Goal: Share content

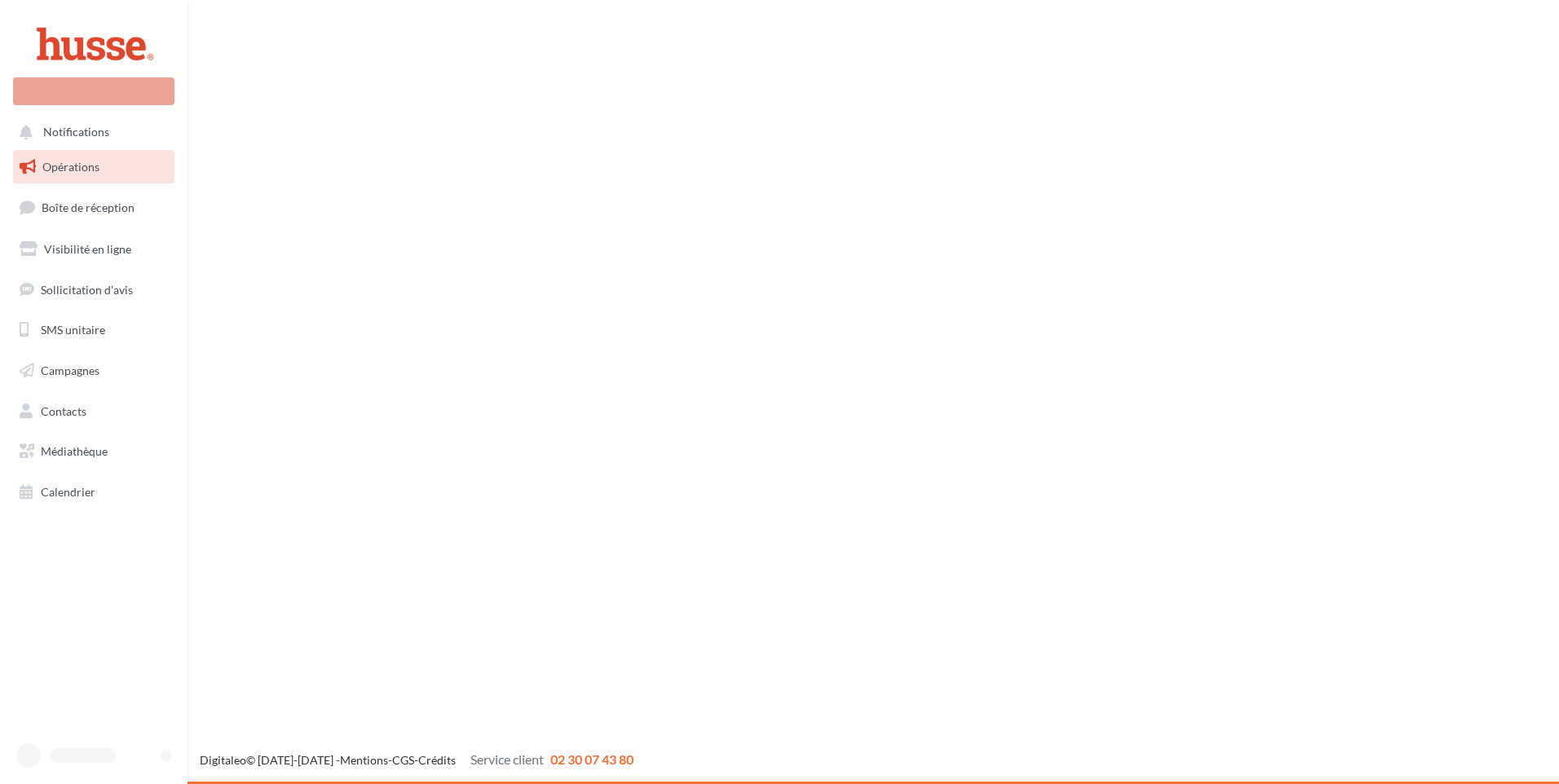
click at [74, 162] on span "Opérations" at bounding box center [70, 166] width 57 height 14
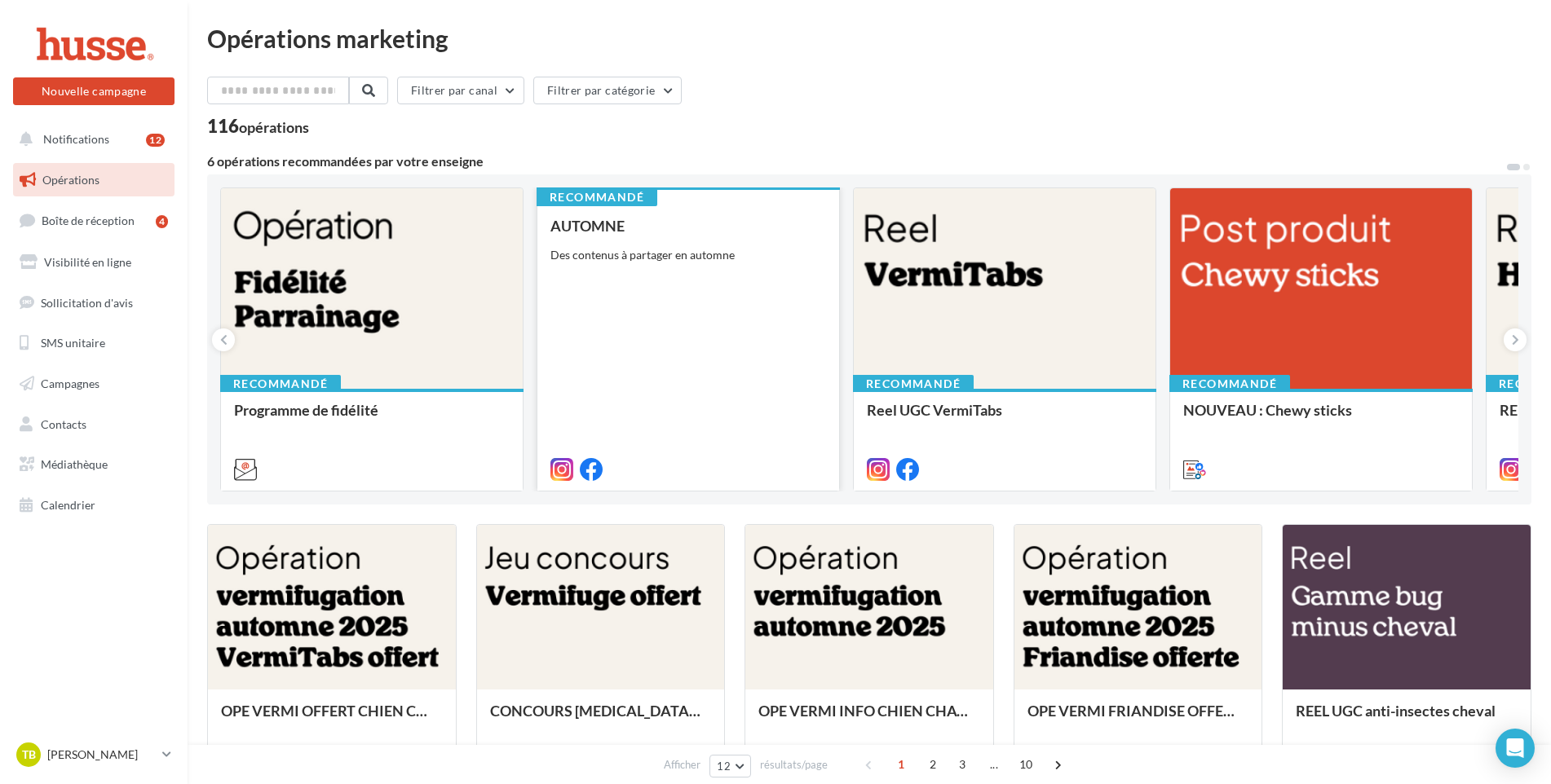
click at [643, 343] on div "AUTOMNE Des contenus à partager en automne" at bounding box center [688, 347] width 276 height 258
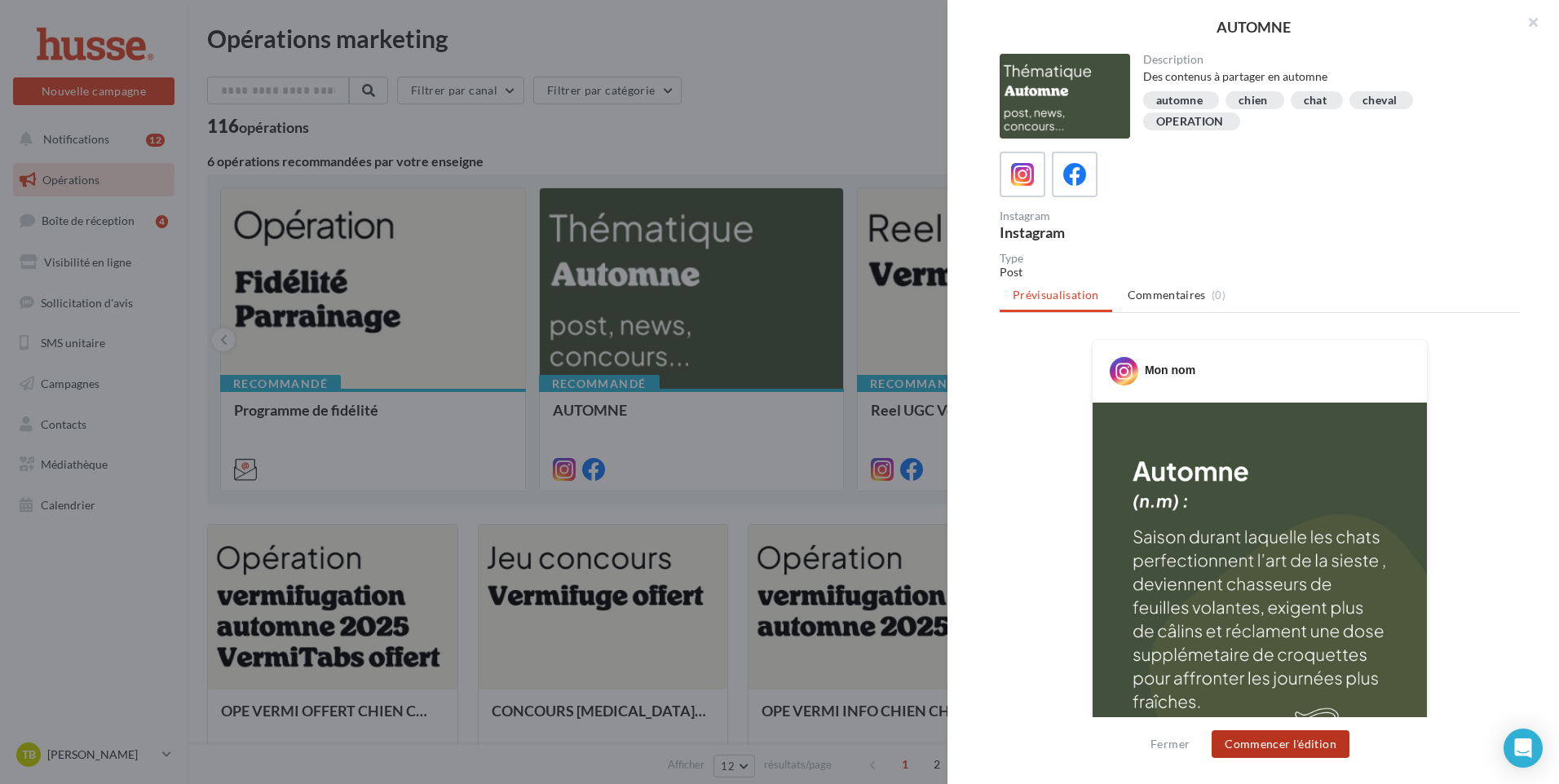
click at [1291, 752] on button "Commencer l'édition" at bounding box center [1280, 744] width 138 height 27
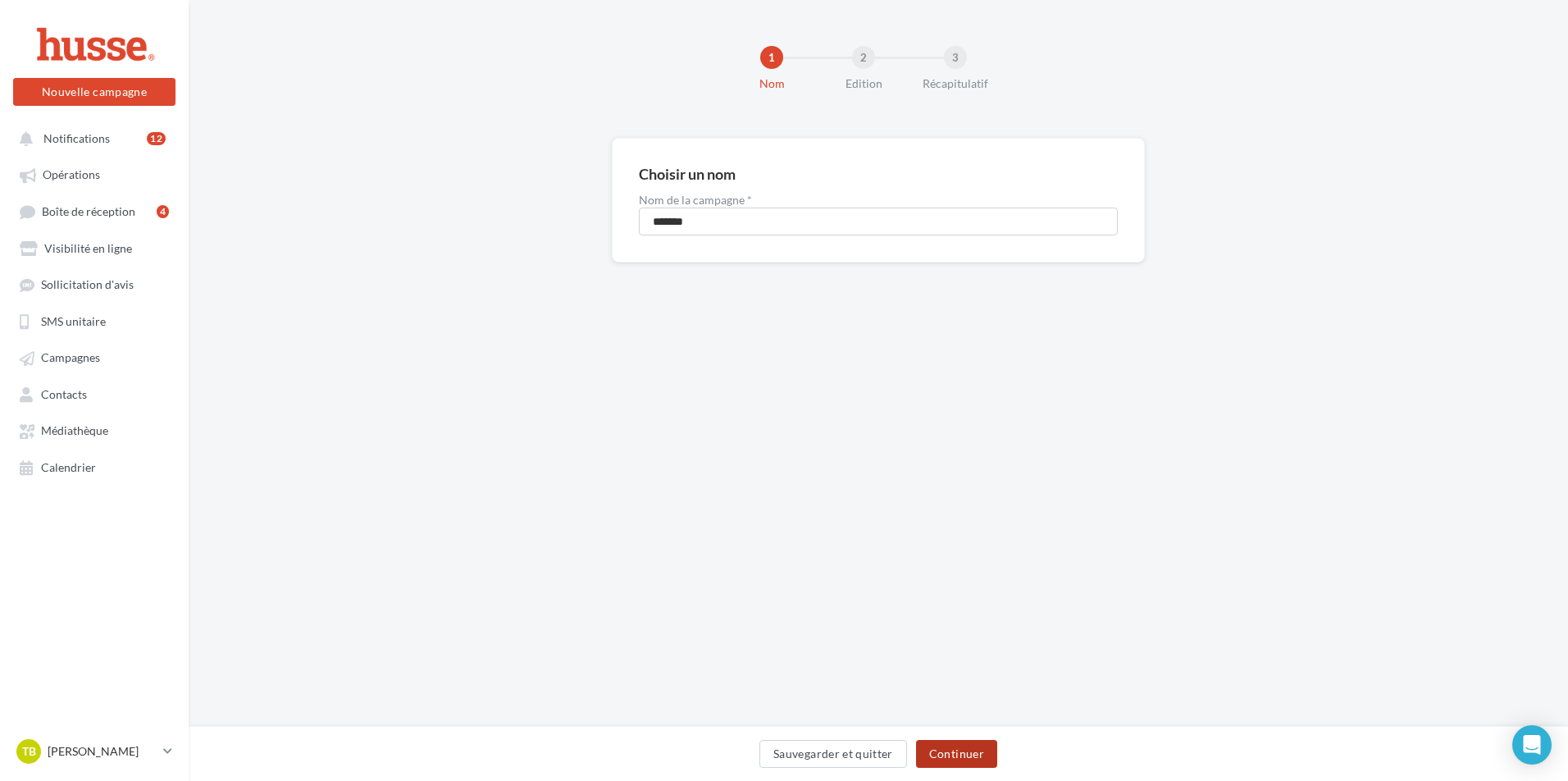
click at [960, 744] on button "Continuer" at bounding box center [956, 753] width 82 height 28
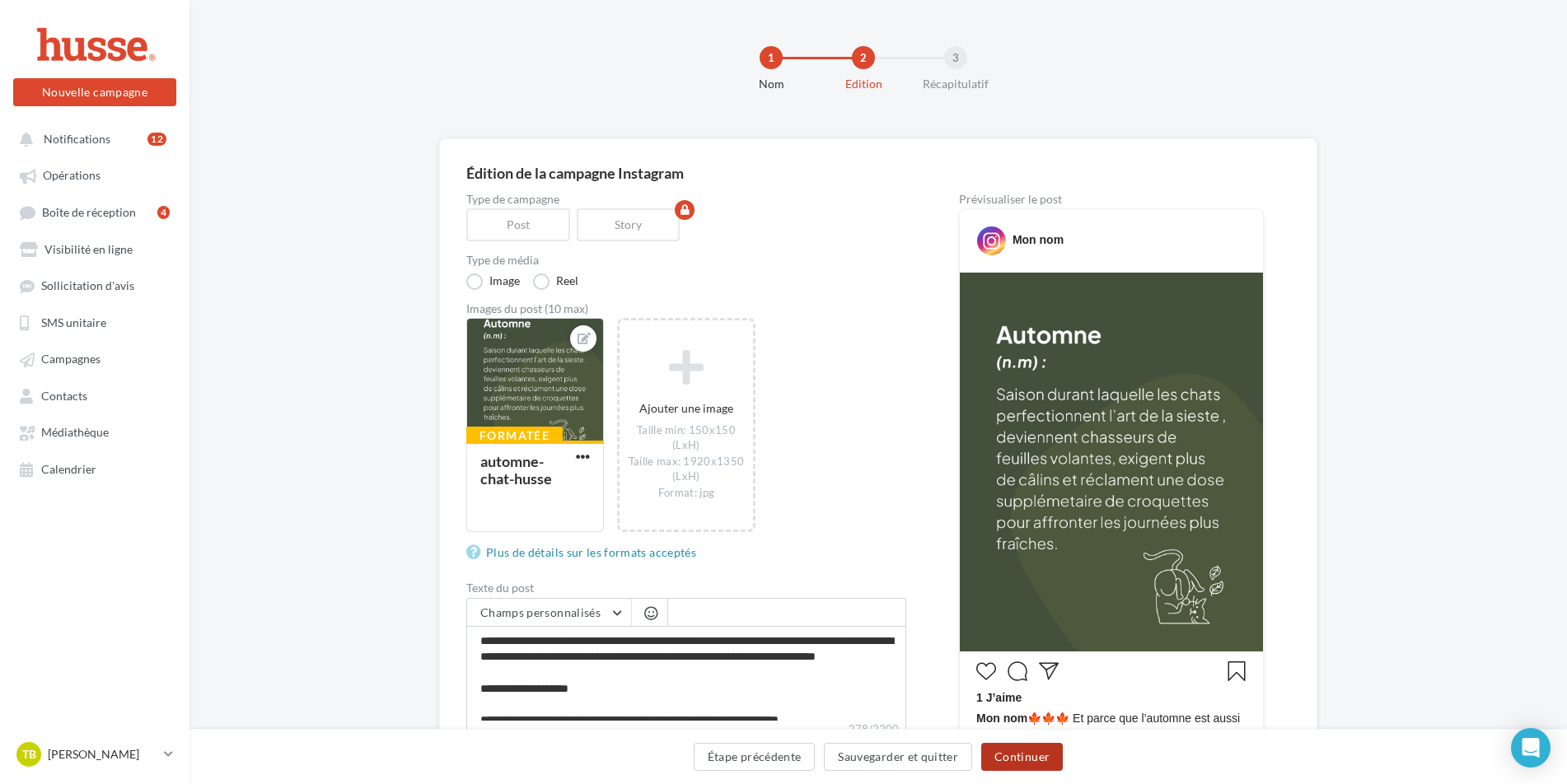
click at [1018, 757] on button "Continuer" at bounding box center [1022, 756] width 82 height 28
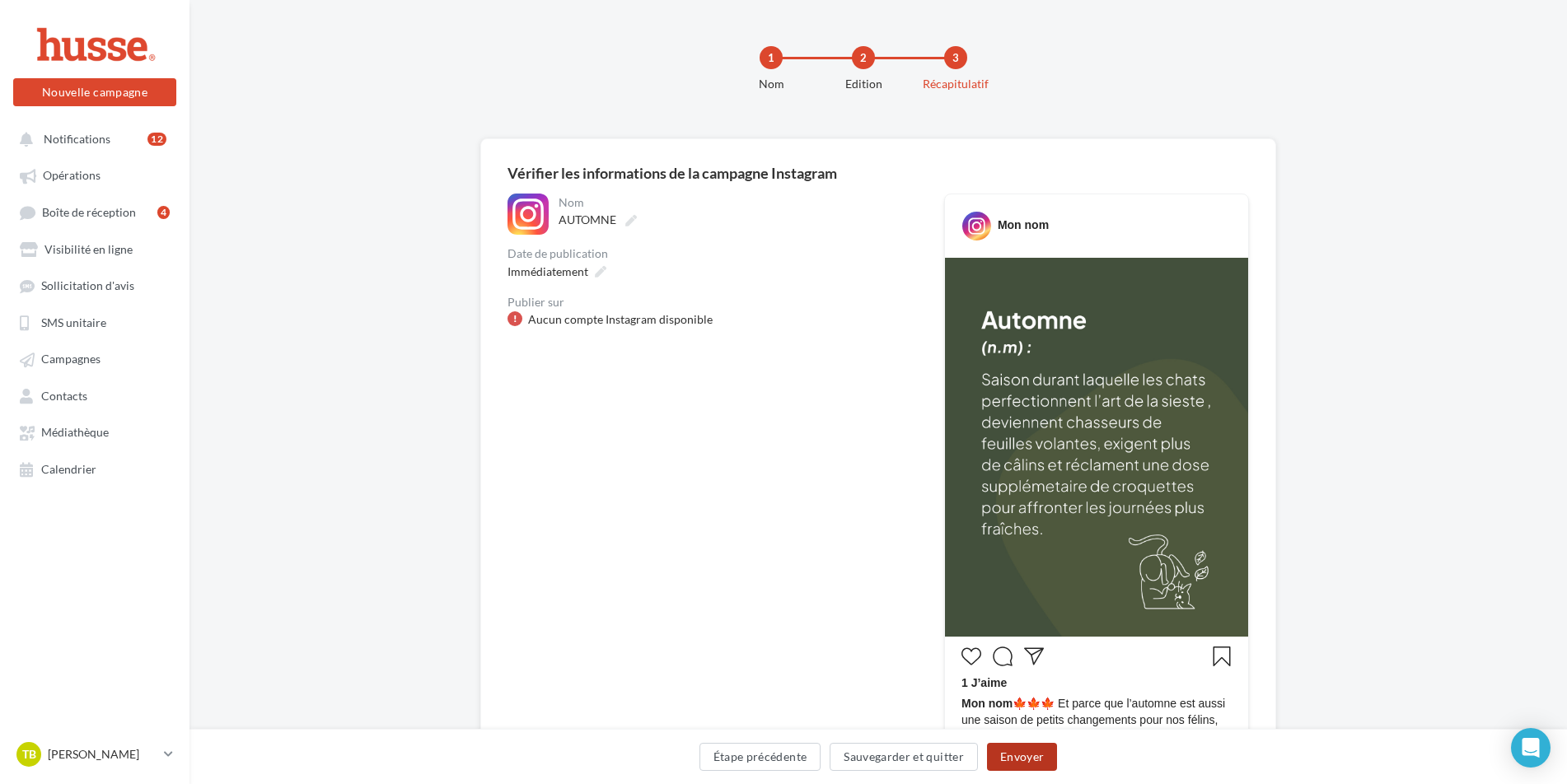
click at [1031, 752] on button "Envoyer" at bounding box center [1022, 756] width 70 height 28
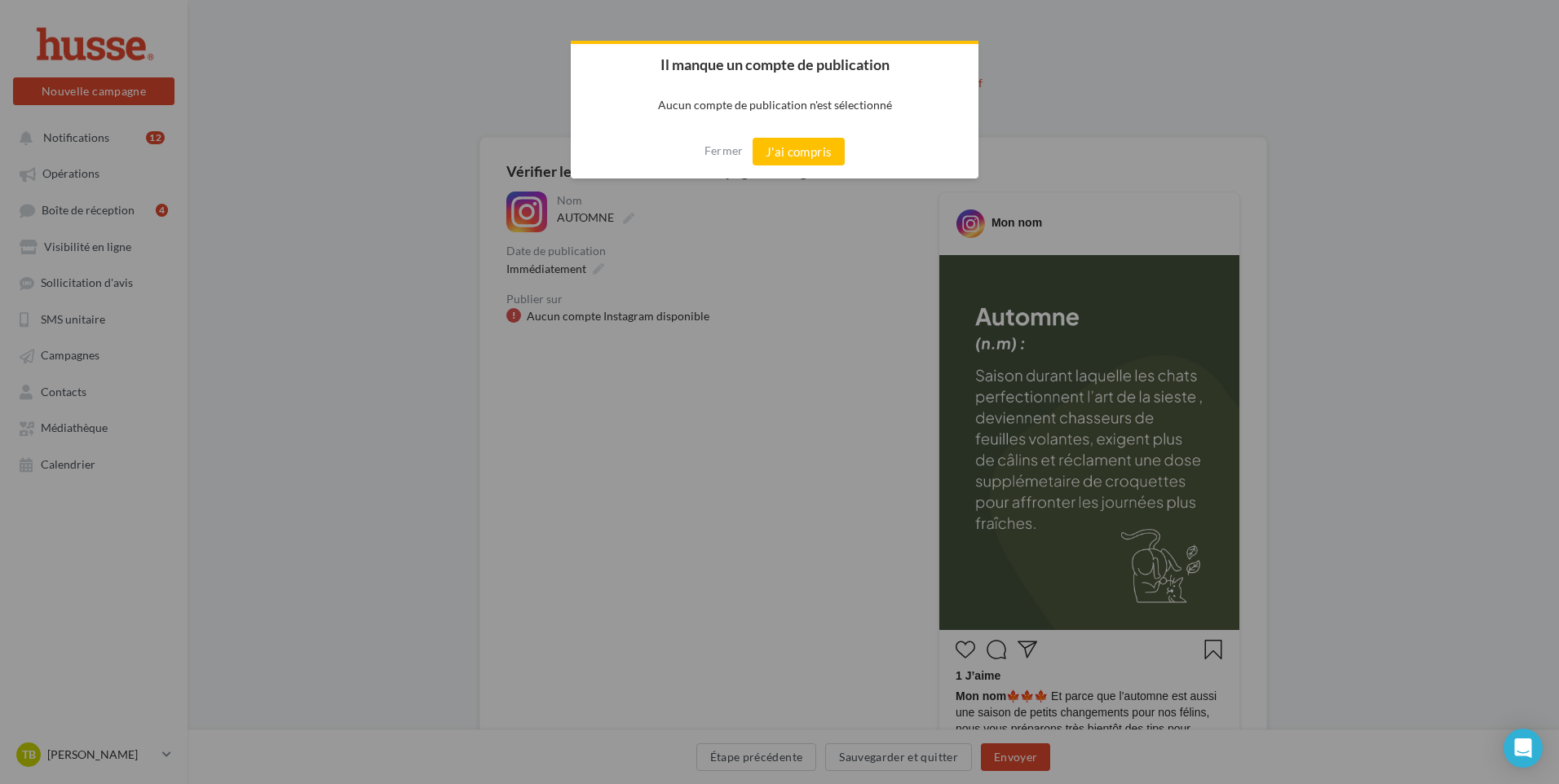
click at [627, 325] on div at bounding box center [780, 392] width 1559 height 784
click at [778, 152] on button "J'ai compris" at bounding box center [799, 152] width 93 height 27
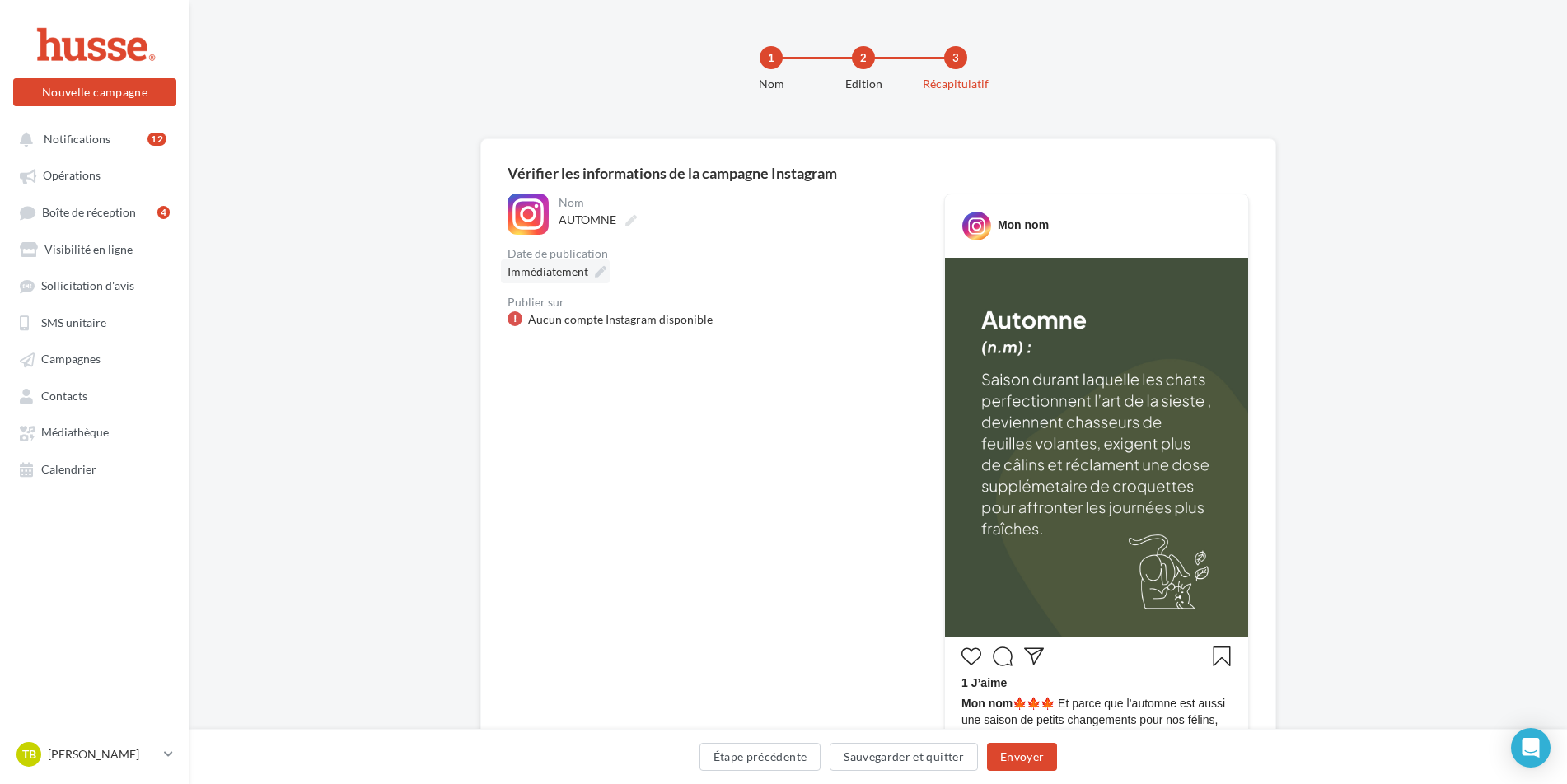
click at [597, 272] on icon at bounding box center [601, 272] width 12 height 12
click at [624, 274] on div "Immédiatement" at bounding box center [712, 272] width 410 height 24
click at [67, 174] on span "Opérations" at bounding box center [71, 176] width 57 height 14
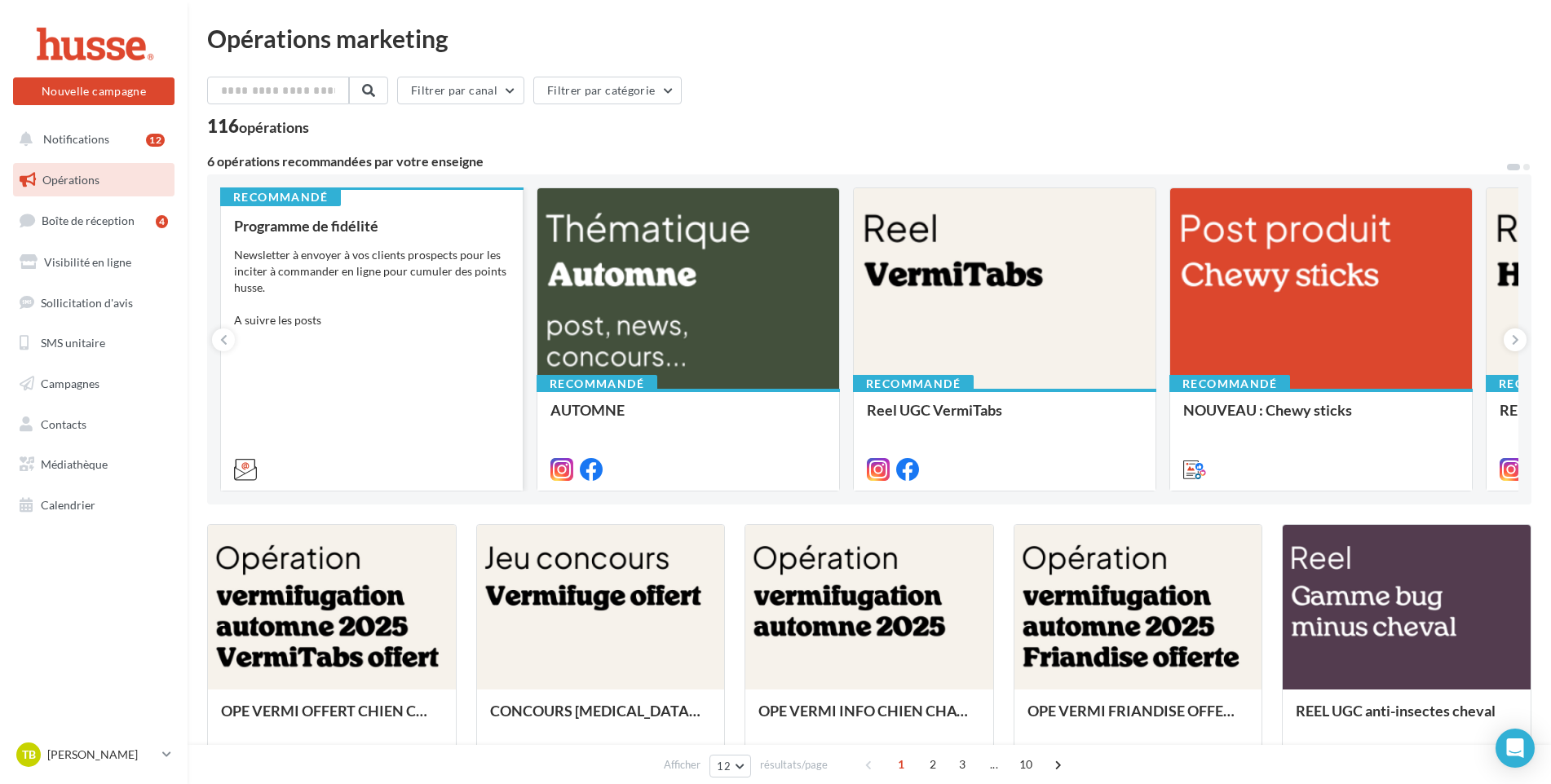
click at [357, 385] on div "Programme de fidélité Newsletter à envoyer à vos clients prospects pour les inc…" at bounding box center [372, 347] width 276 height 258
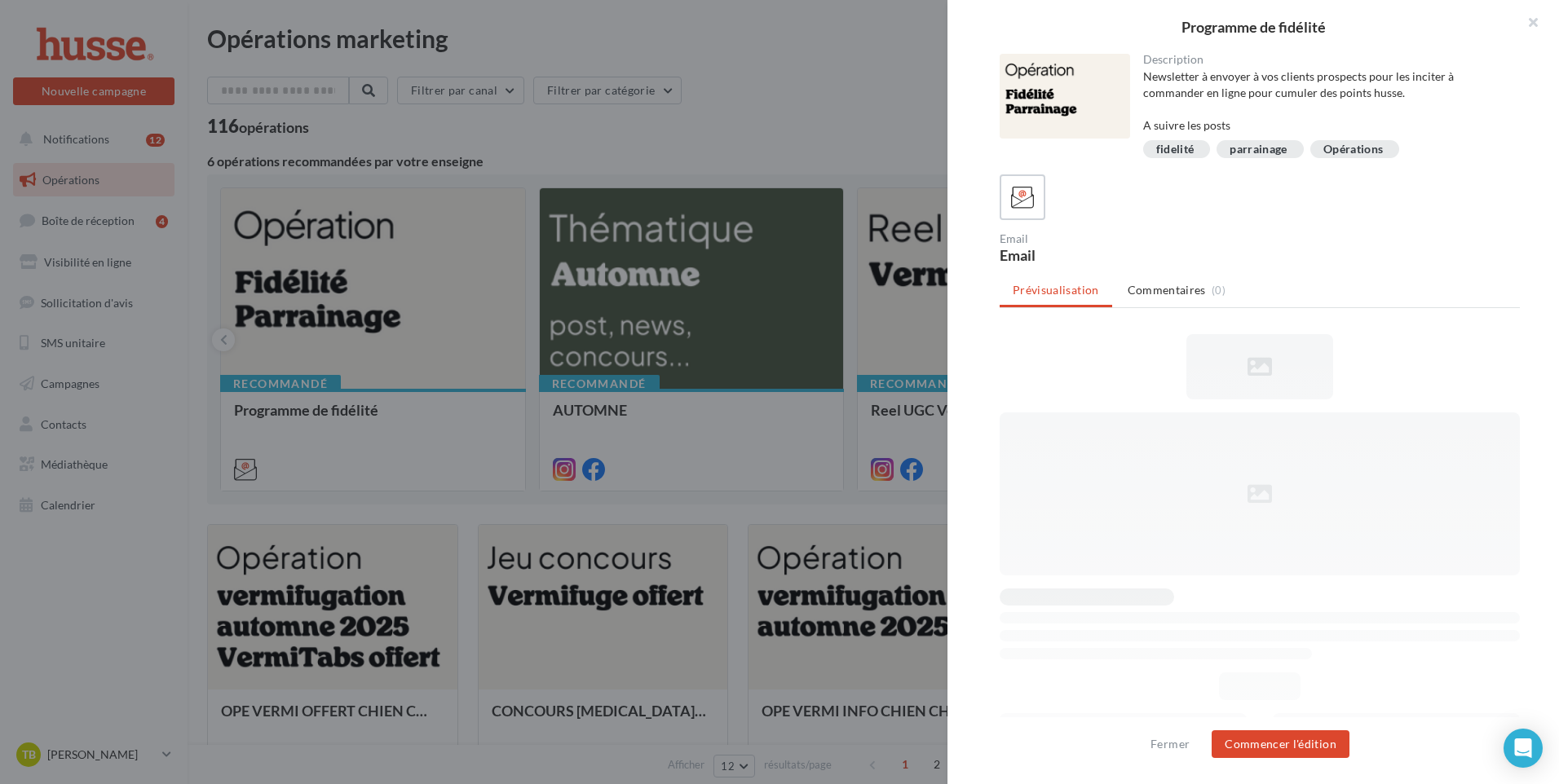
click at [1020, 365] on div at bounding box center [1260, 650] width 520 height 632
click at [1530, 22] on button "button" at bounding box center [1527, 24] width 66 height 49
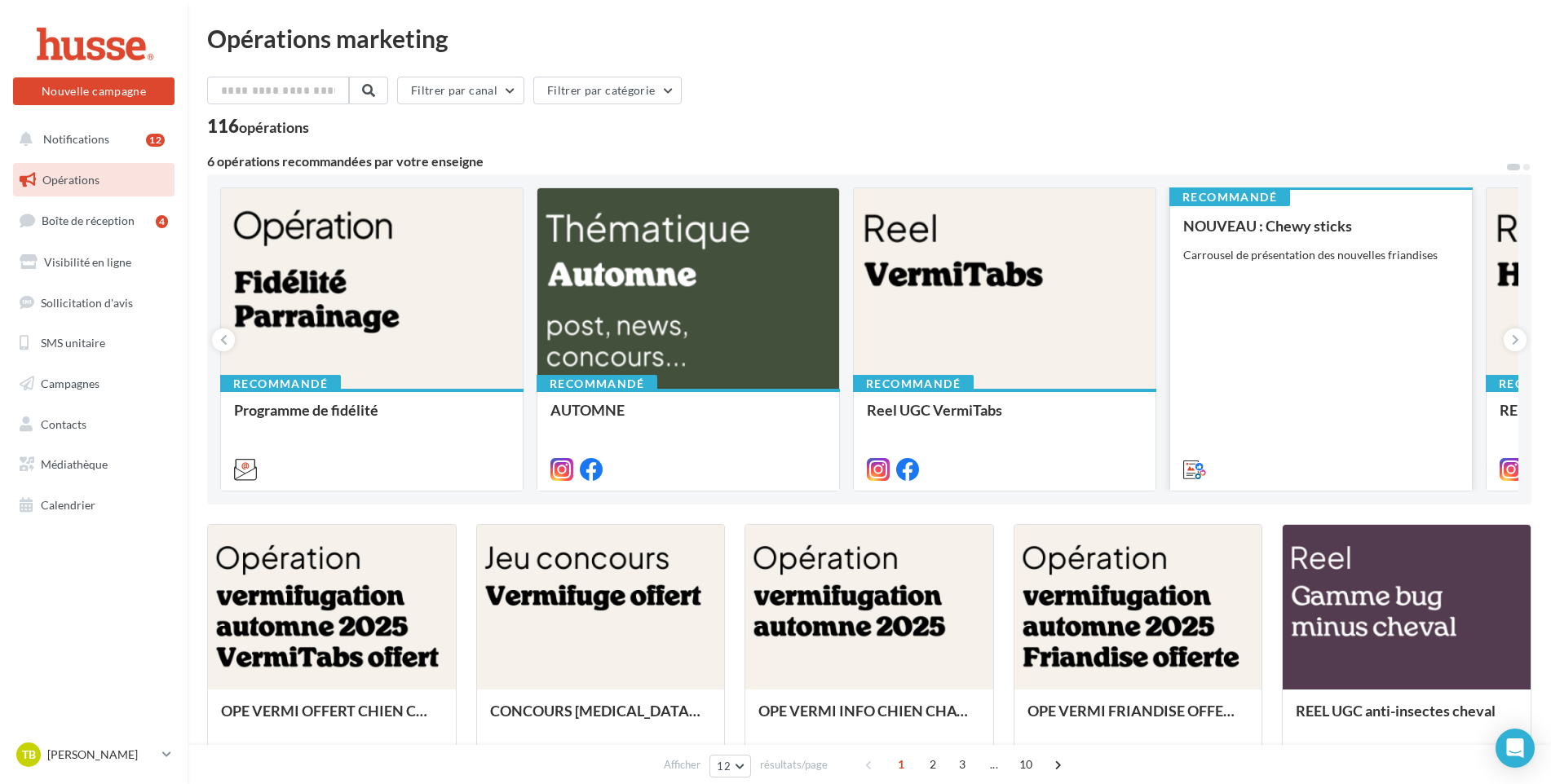
click at [1306, 310] on div "NOUVEAU : Chewy sticks Carrousel de présentation des nouvelles friandises" at bounding box center [1321, 347] width 276 height 258
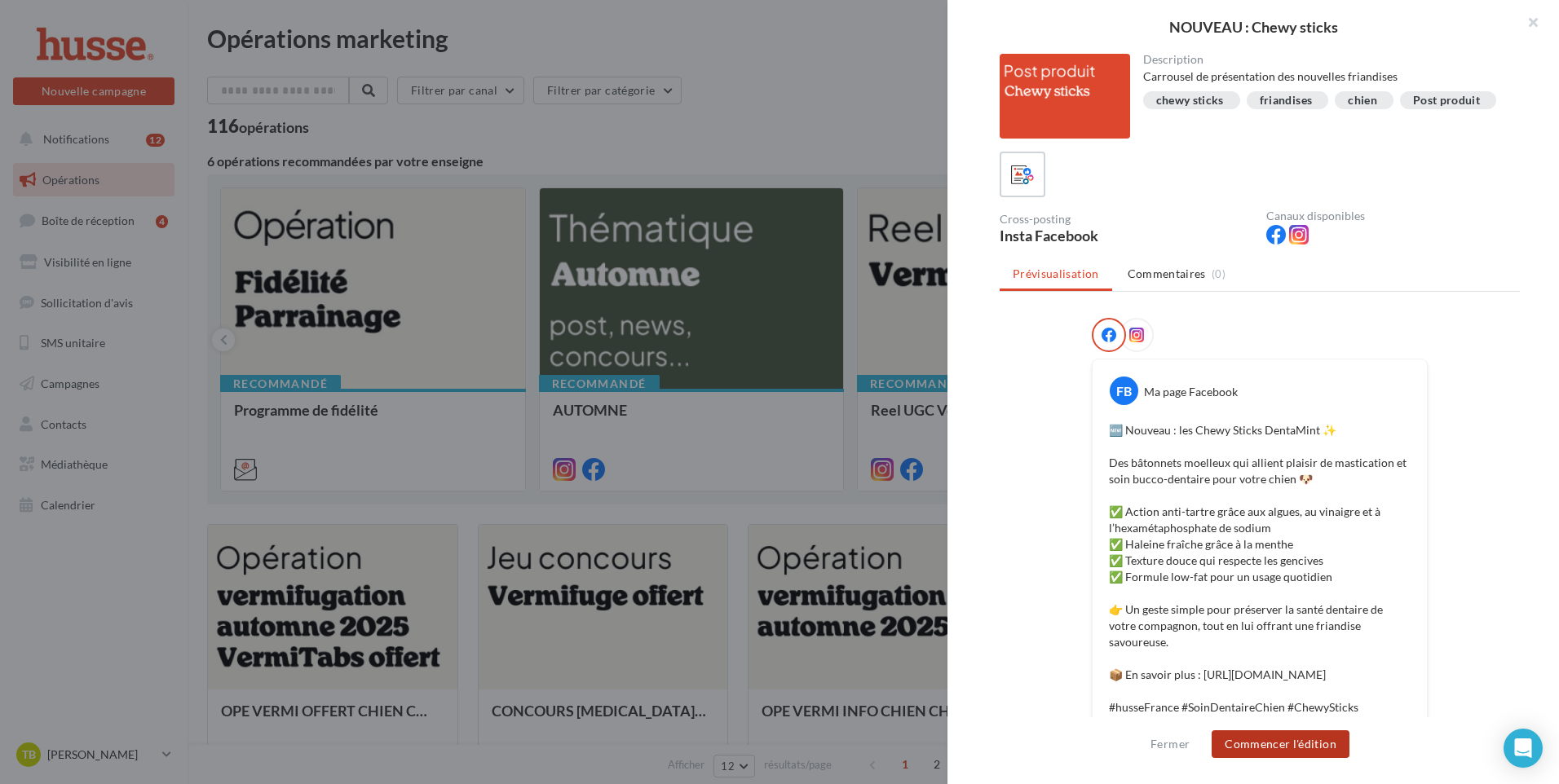
click at [1299, 744] on button "Commencer l'édition" at bounding box center [1280, 744] width 138 height 27
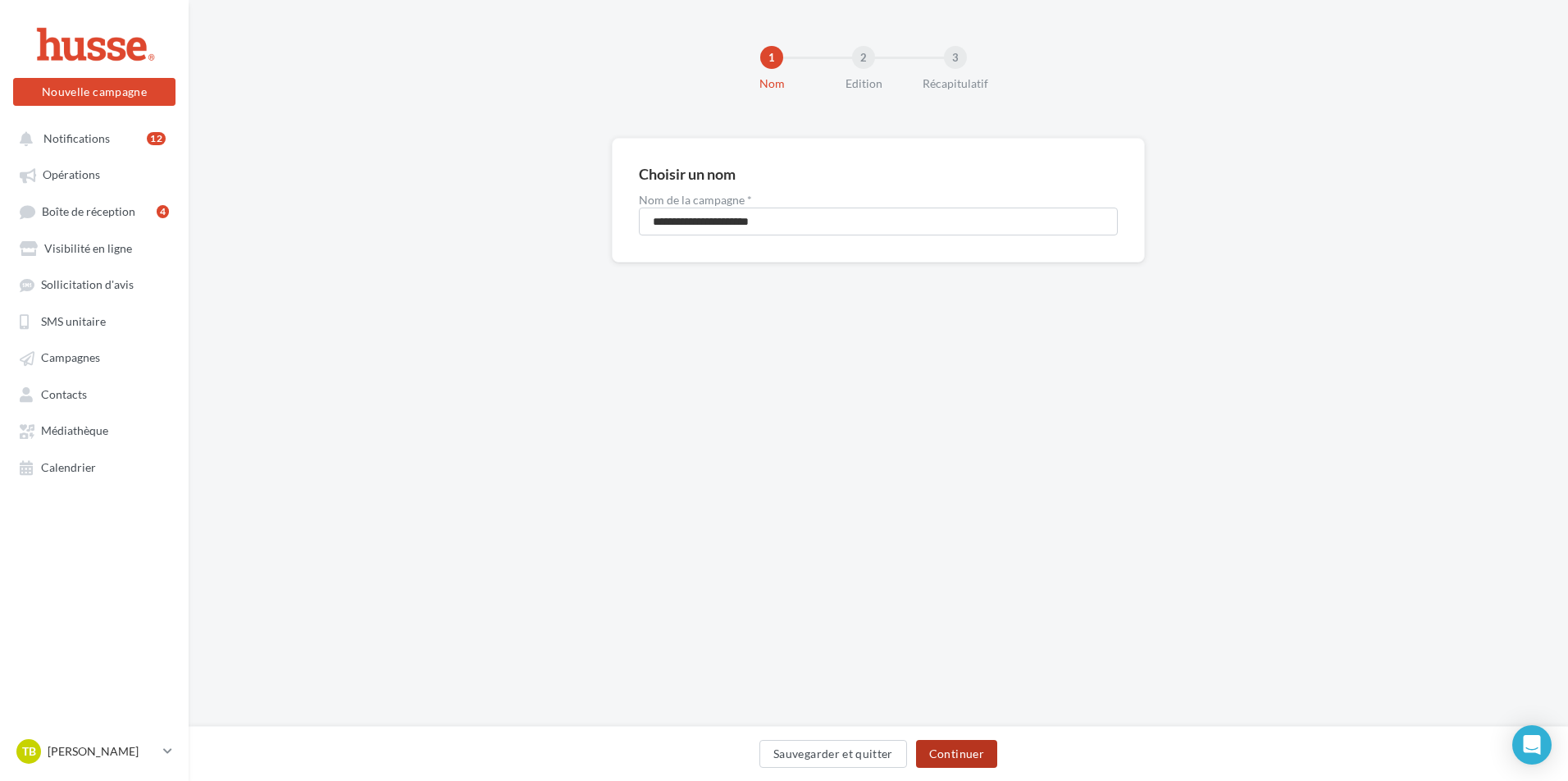
click at [981, 749] on button "Continuer" at bounding box center [956, 753] width 82 height 28
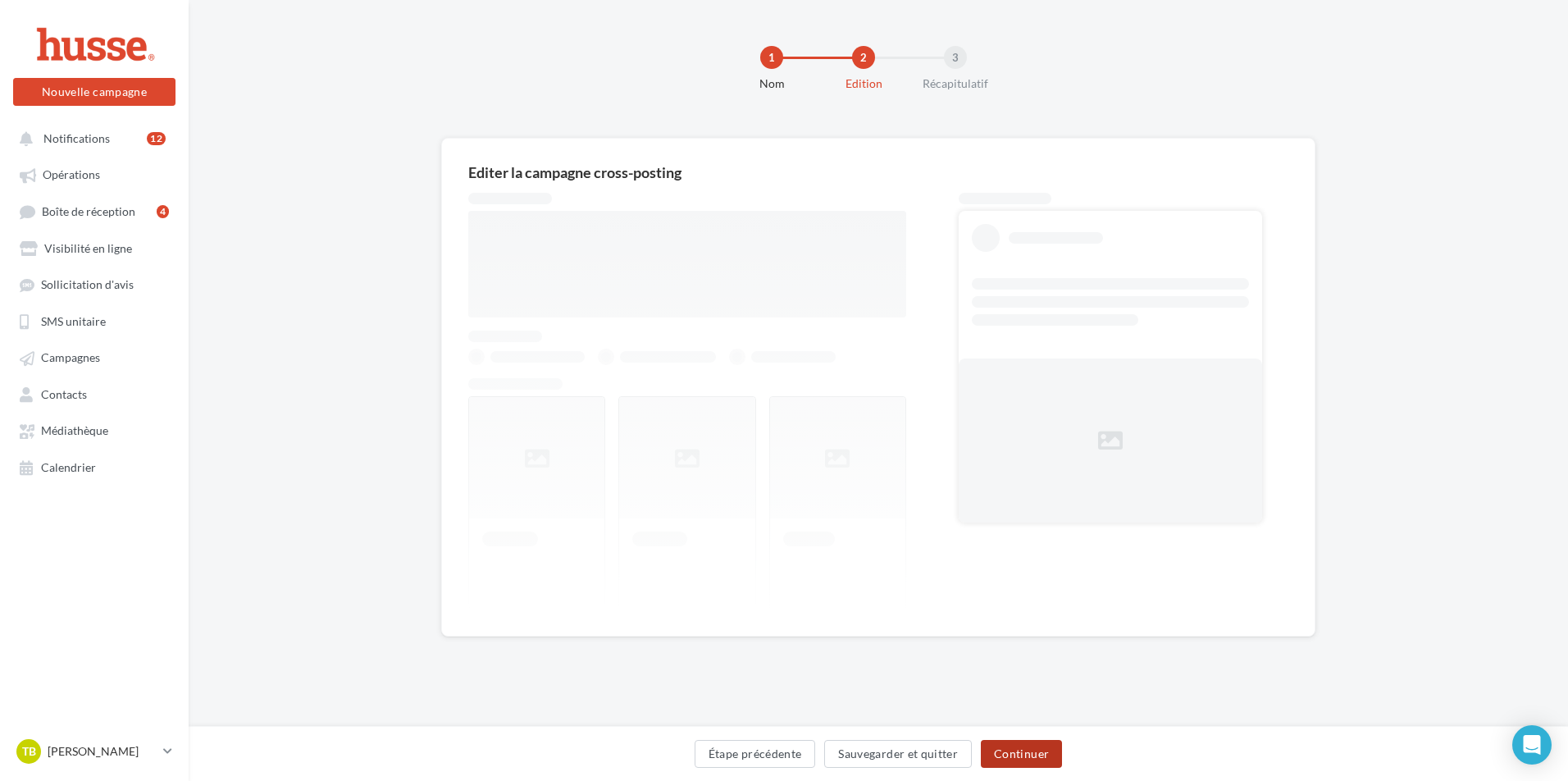
click at [1013, 751] on button "Continuer" at bounding box center [1021, 753] width 82 height 28
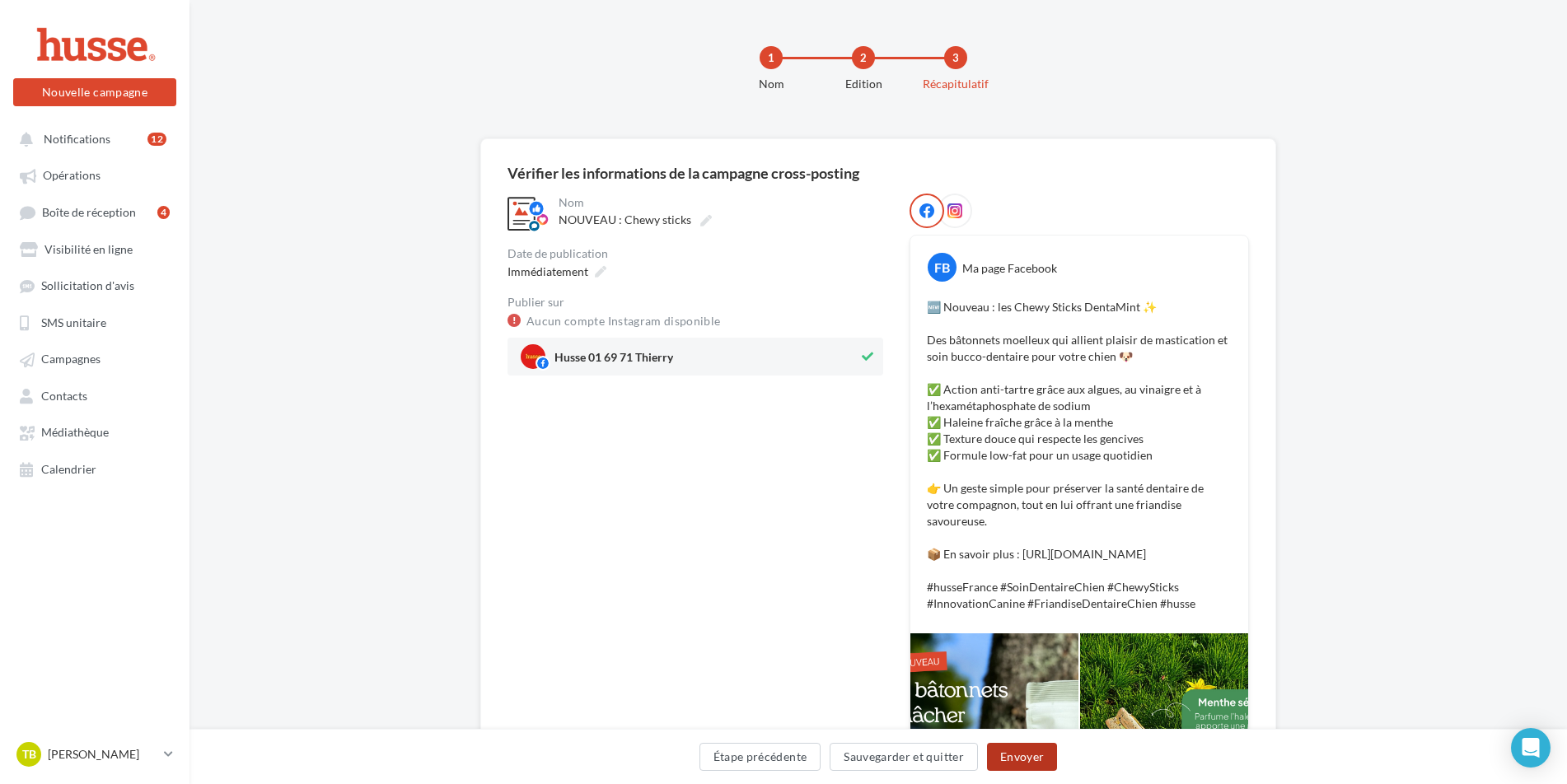
click at [1025, 751] on button "Envoyer" at bounding box center [1022, 756] width 70 height 28
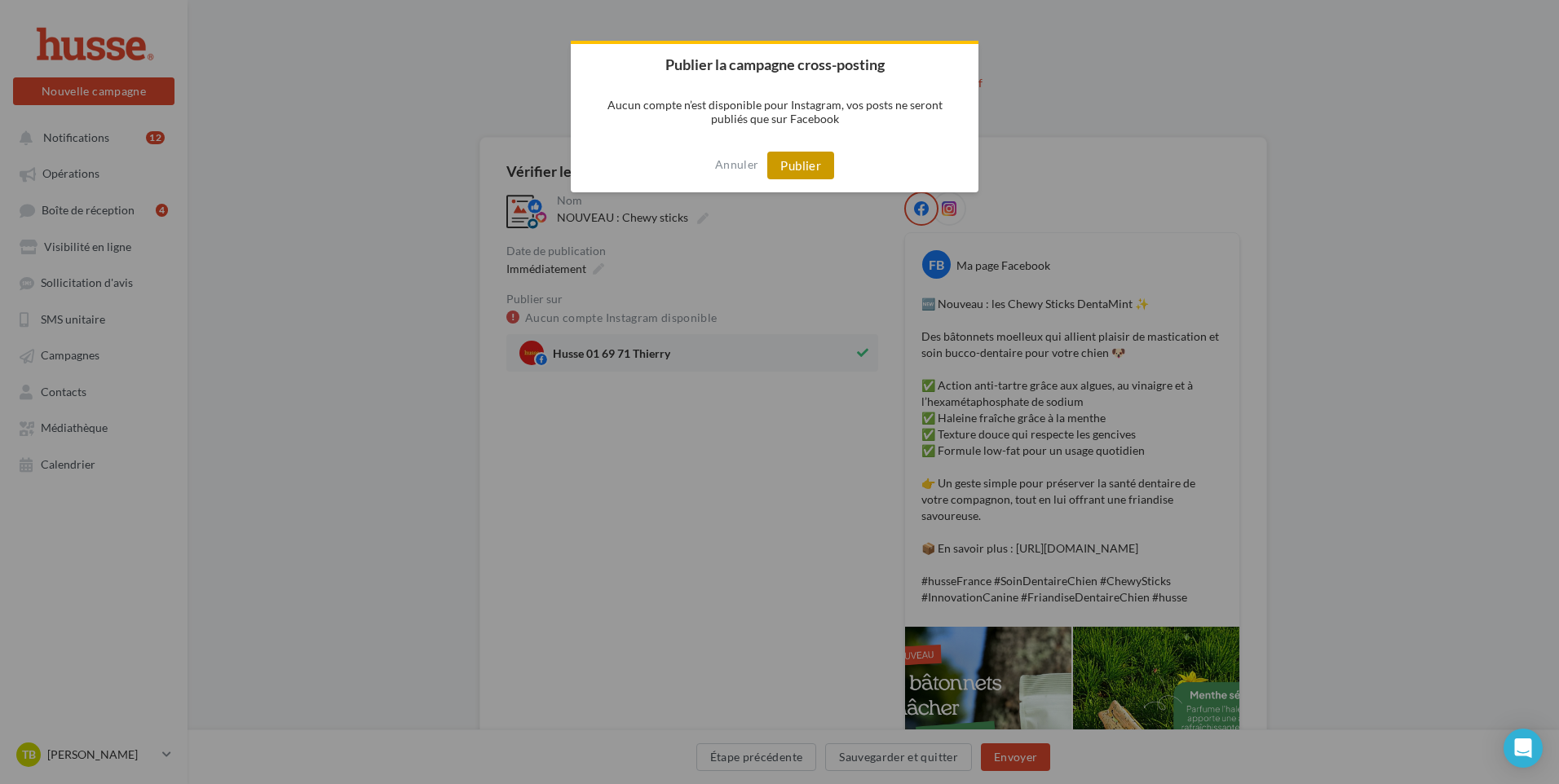
click at [813, 167] on button "Publier" at bounding box center [801, 165] width 67 height 27
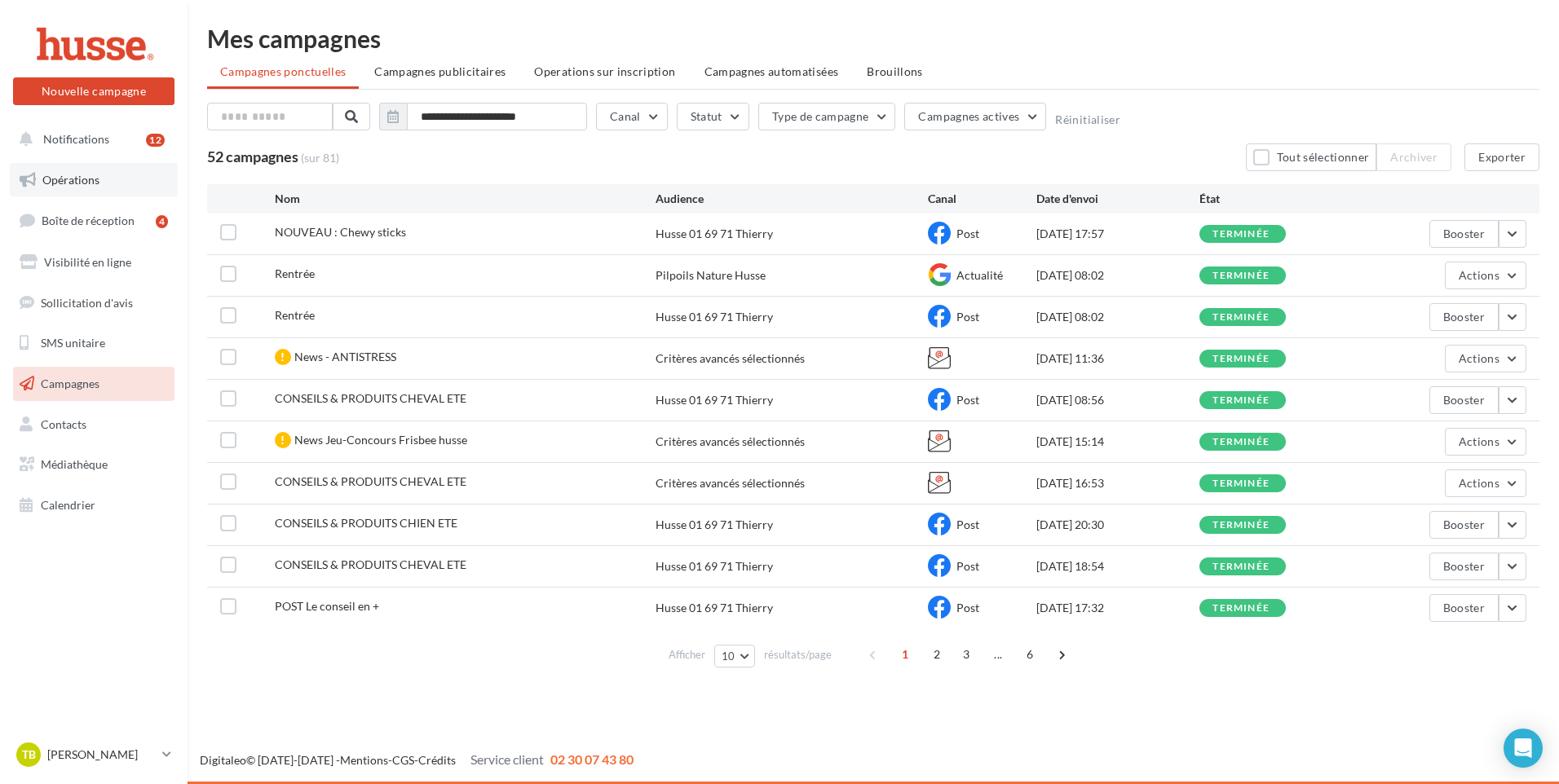
click at [86, 180] on span "Opérations" at bounding box center [70, 180] width 57 height 14
click at [71, 187] on link "Opérations" at bounding box center [94, 180] width 168 height 34
